Goal: Task Accomplishment & Management: Manage account settings

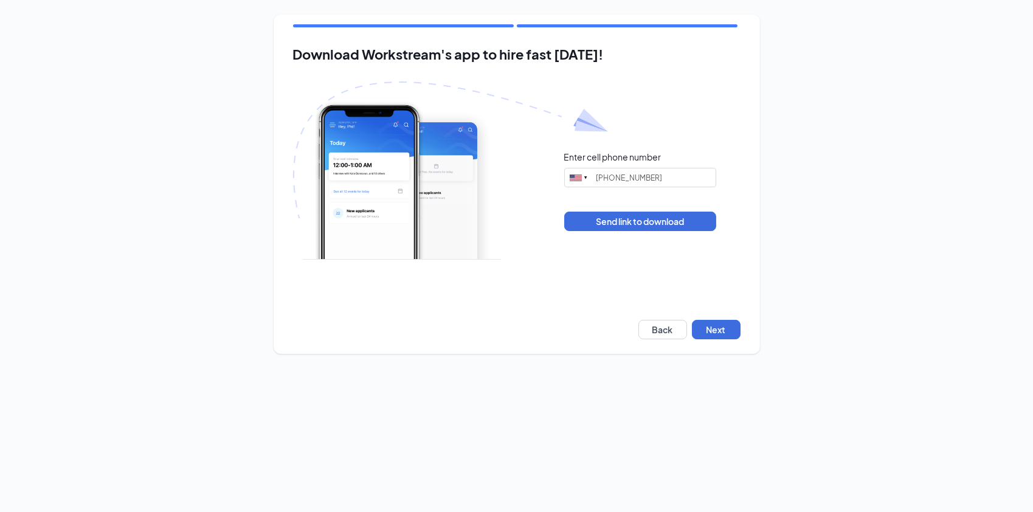
type input "[PHONE_NUMBER]"
click at [718, 331] on button "Next" at bounding box center [716, 329] width 49 height 19
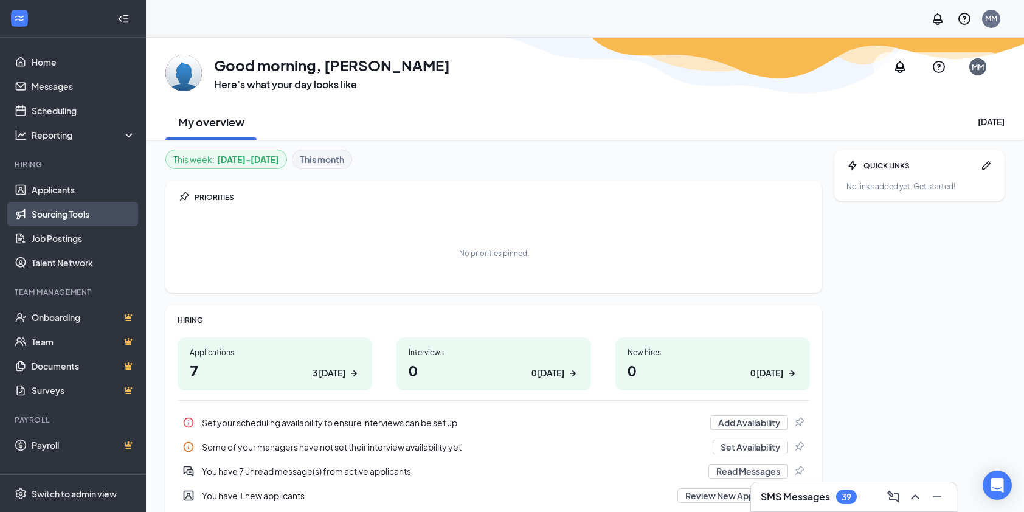
click at [53, 204] on link "Sourcing Tools" at bounding box center [84, 214] width 104 height 24
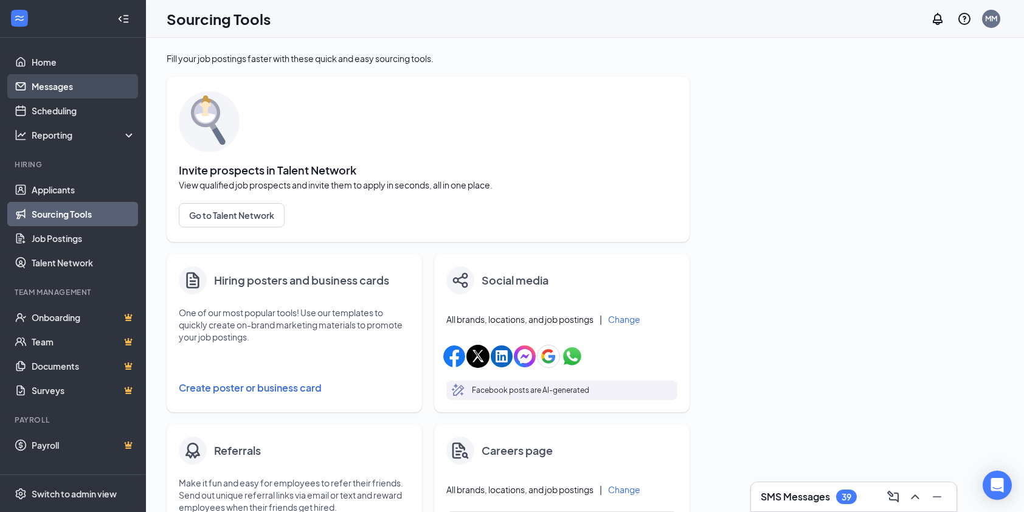
click at [41, 85] on link "Messages" at bounding box center [84, 86] width 104 height 24
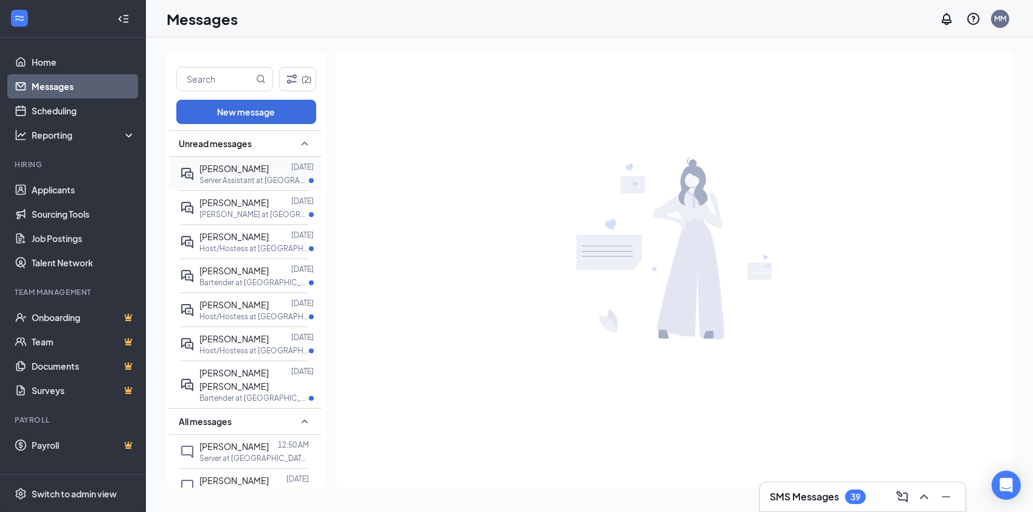
click at [258, 165] on span "Liam Schreiber" at bounding box center [233, 168] width 69 height 11
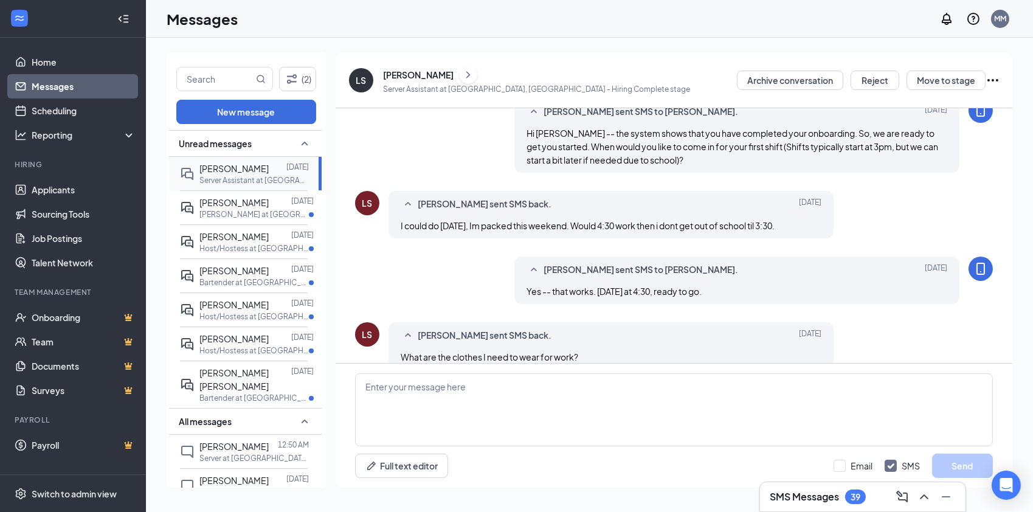
scroll to position [494, 0]
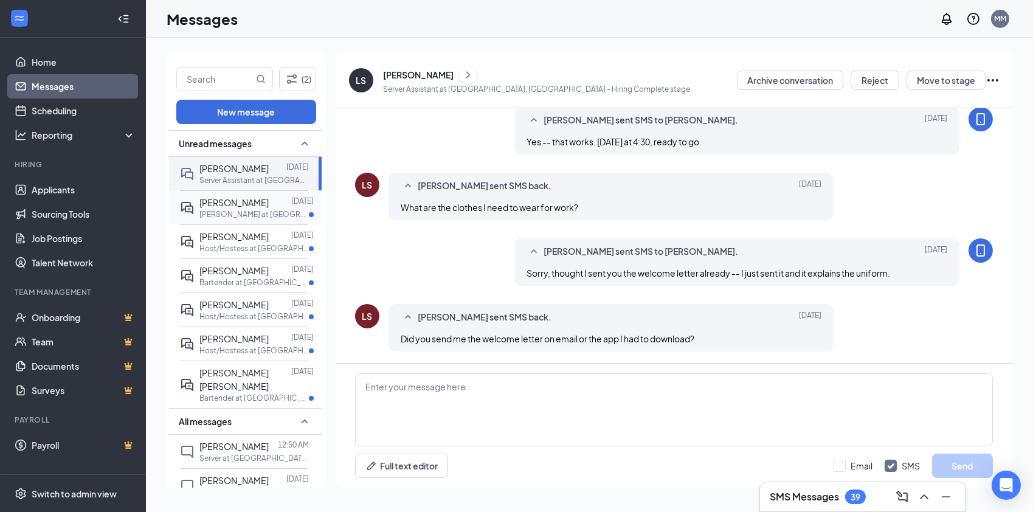
click at [221, 198] on span "Carson Spence" at bounding box center [233, 202] width 69 height 11
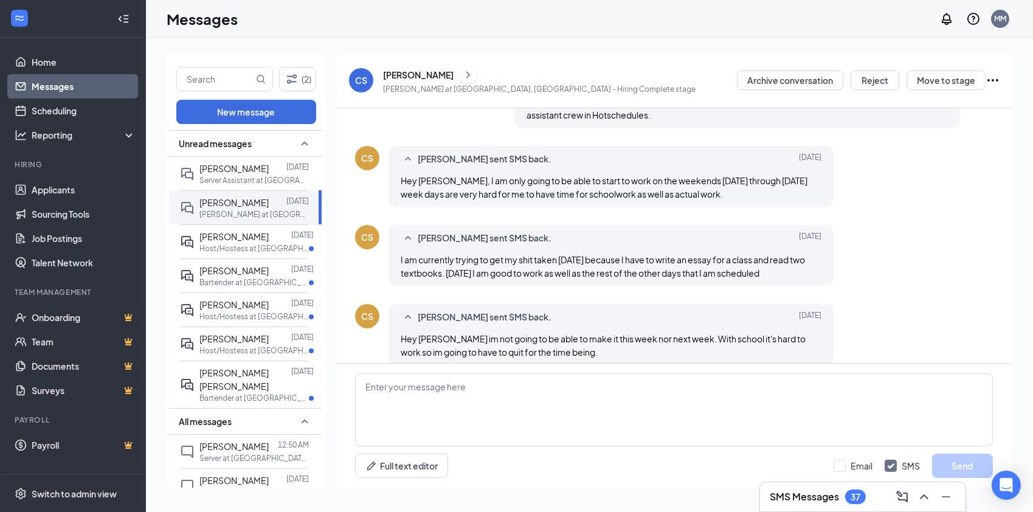
drag, startPoint x: 317, startPoint y: 205, endPoint x: 329, endPoint y: 256, distance: 53.1
click at [69, 193] on link "Applicants" at bounding box center [84, 189] width 104 height 24
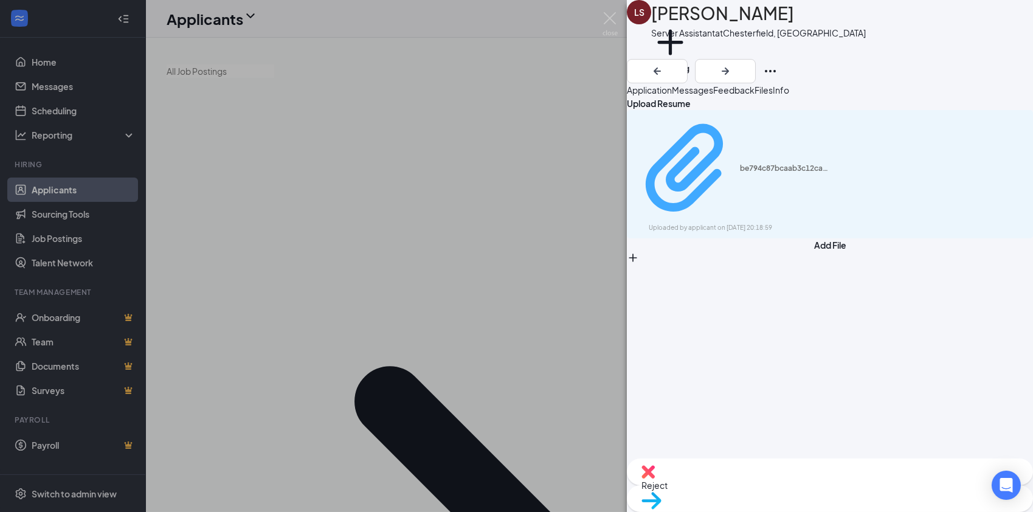
click at [767, 165] on div "be794c87bcaab3c12ca7709990f3b88d.pdf" at bounding box center [785, 168] width 91 height 10
click at [608, 18] on img at bounding box center [609, 24] width 15 height 24
